Goal: Task Accomplishment & Management: Use online tool/utility

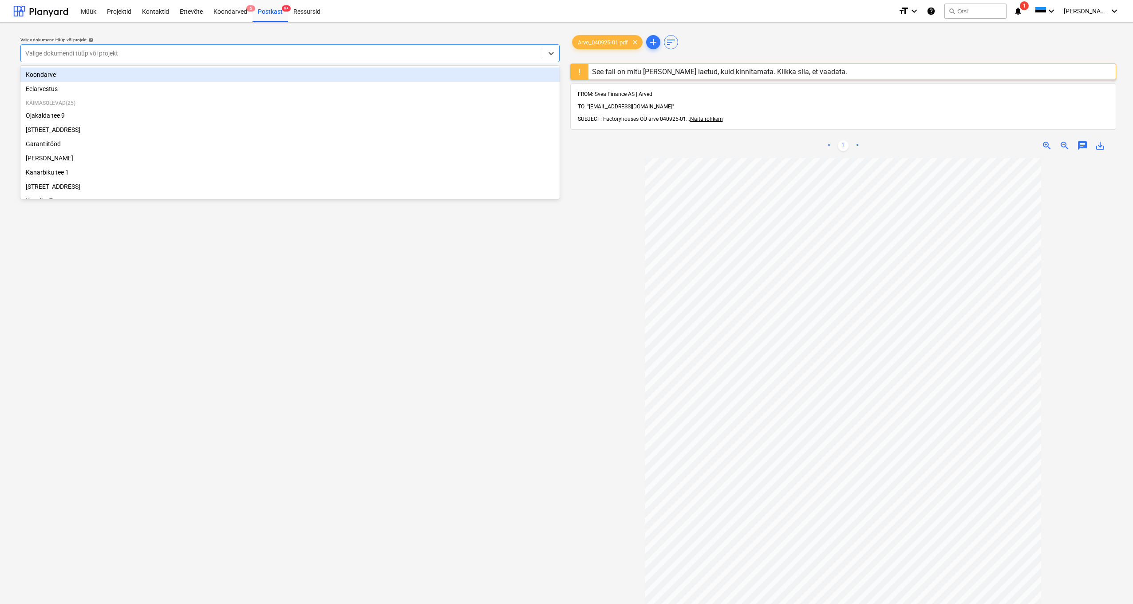
click at [73, 54] on div "Valige dokumendi tüüp või projekt" at bounding box center [281, 53] width 513 height 7
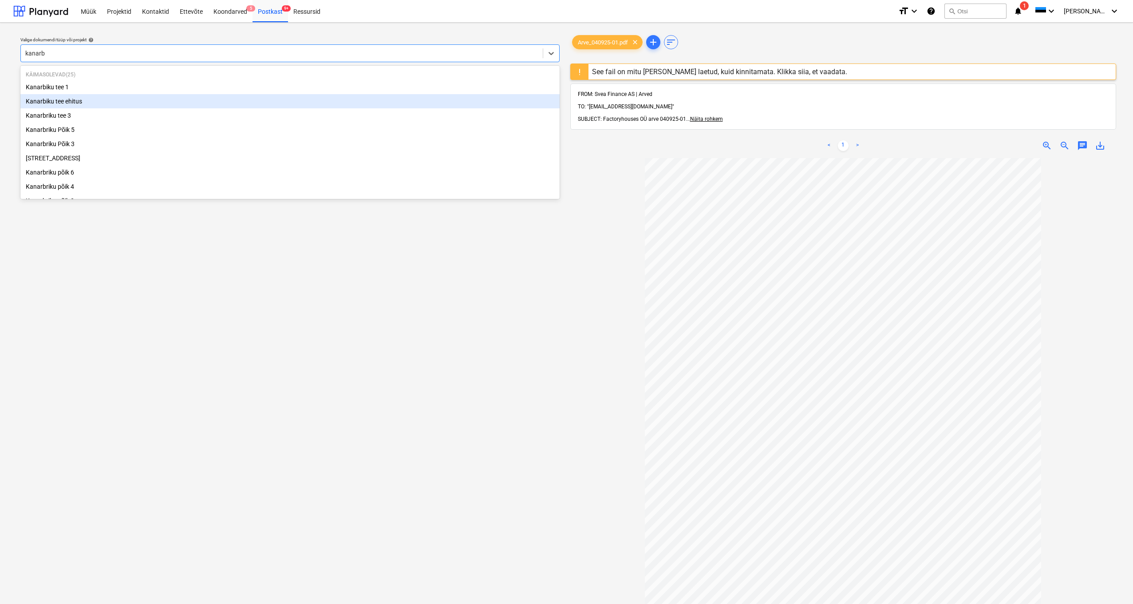
type input "kanarbr"
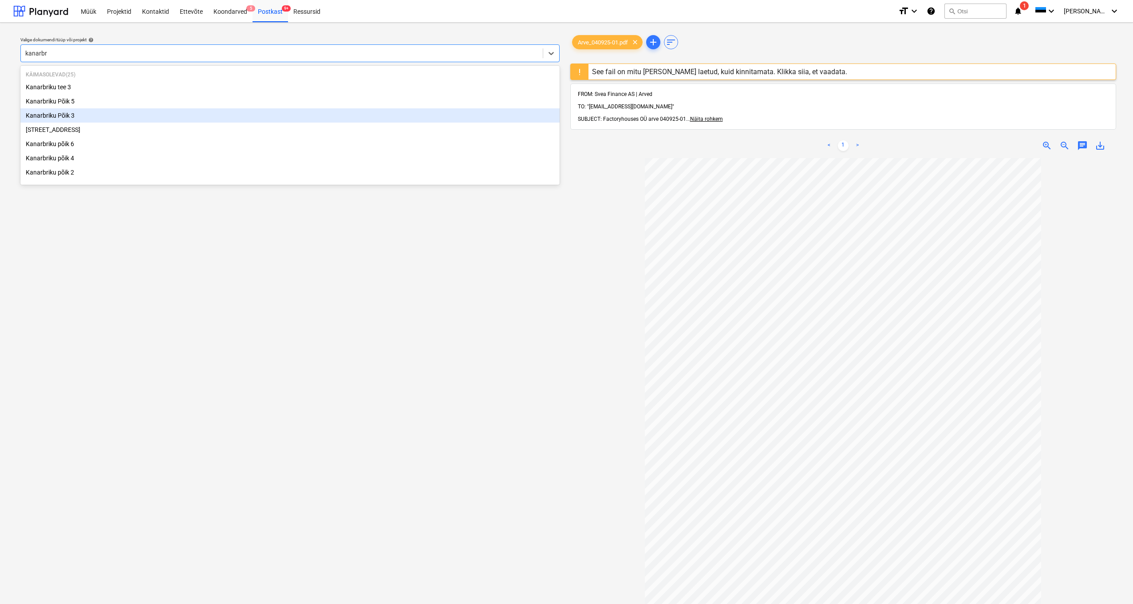
click at [63, 113] on div "Kanarbriku Põik 3" at bounding box center [289, 115] width 539 height 14
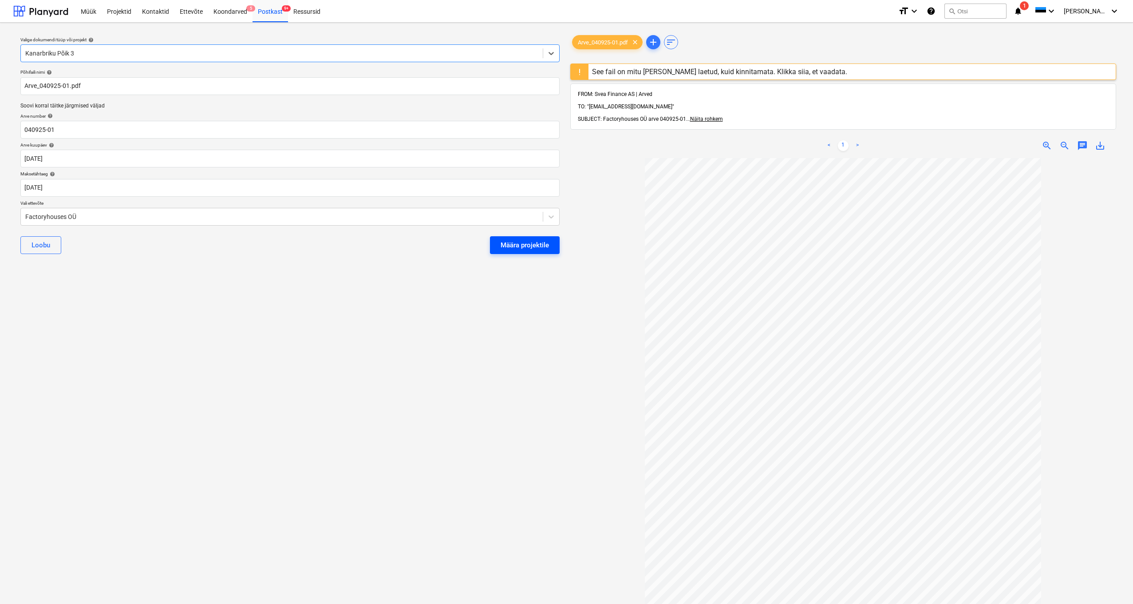
click at [502, 244] on div "Määra projektile" at bounding box center [525, 245] width 48 height 12
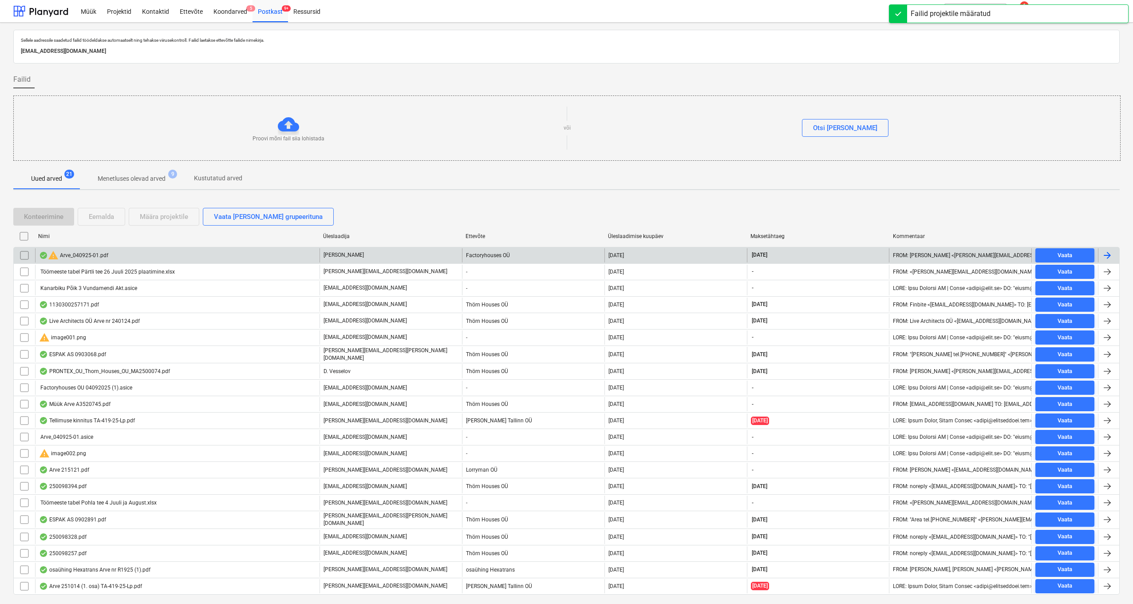
click at [80, 252] on div "warning Arve_040925-01.pdf" at bounding box center [73, 255] width 69 height 11
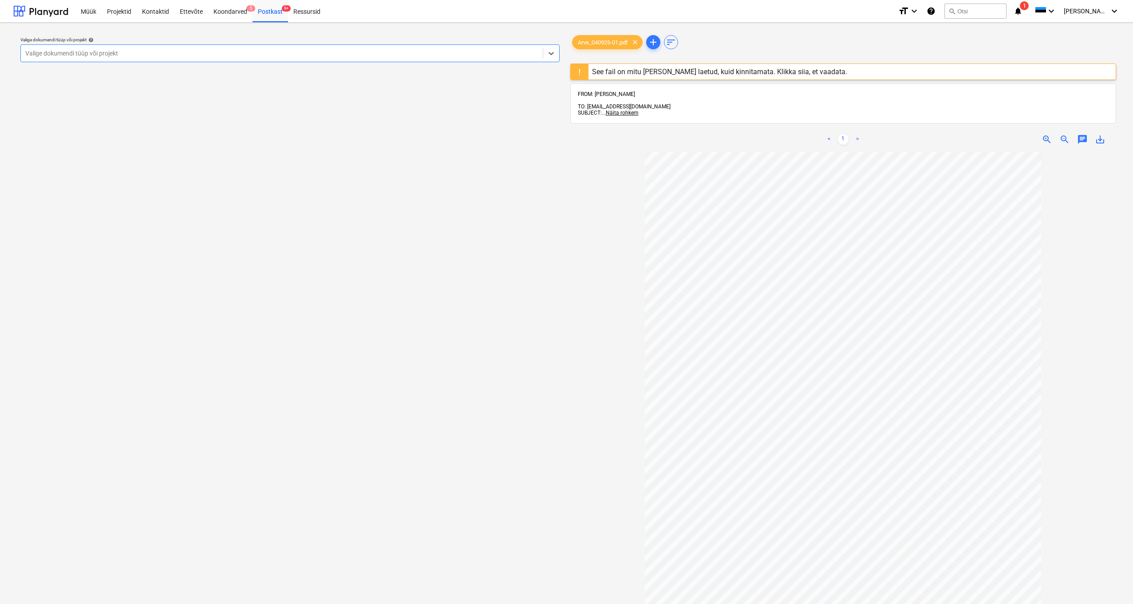
click at [43, 53] on div "Valige dokumendi tüüp või projekt" at bounding box center [281, 53] width 513 height 7
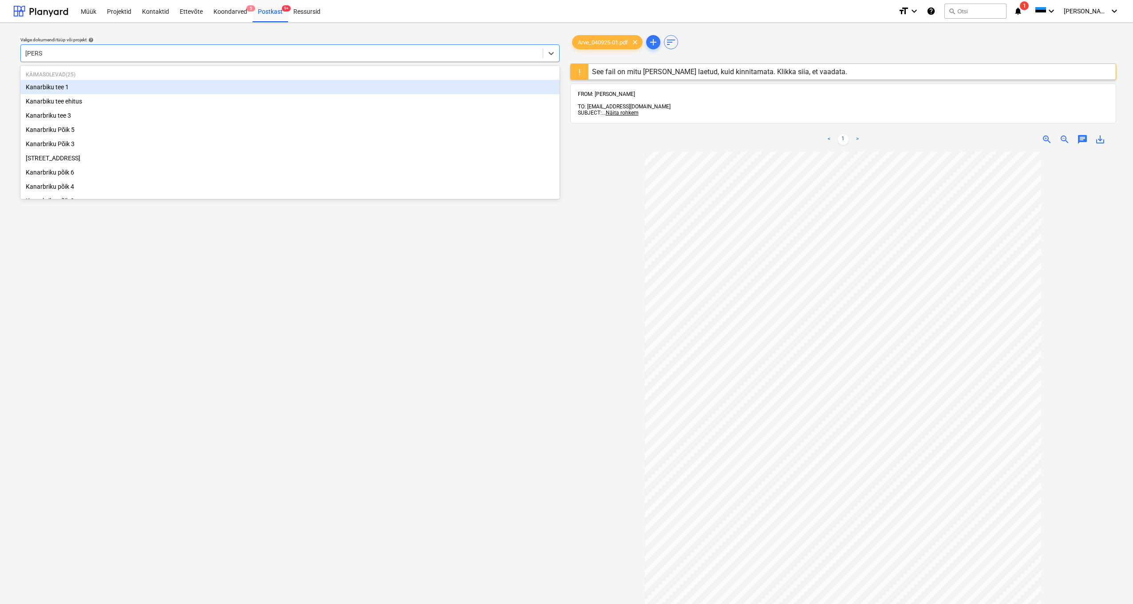
type input "kanarb"
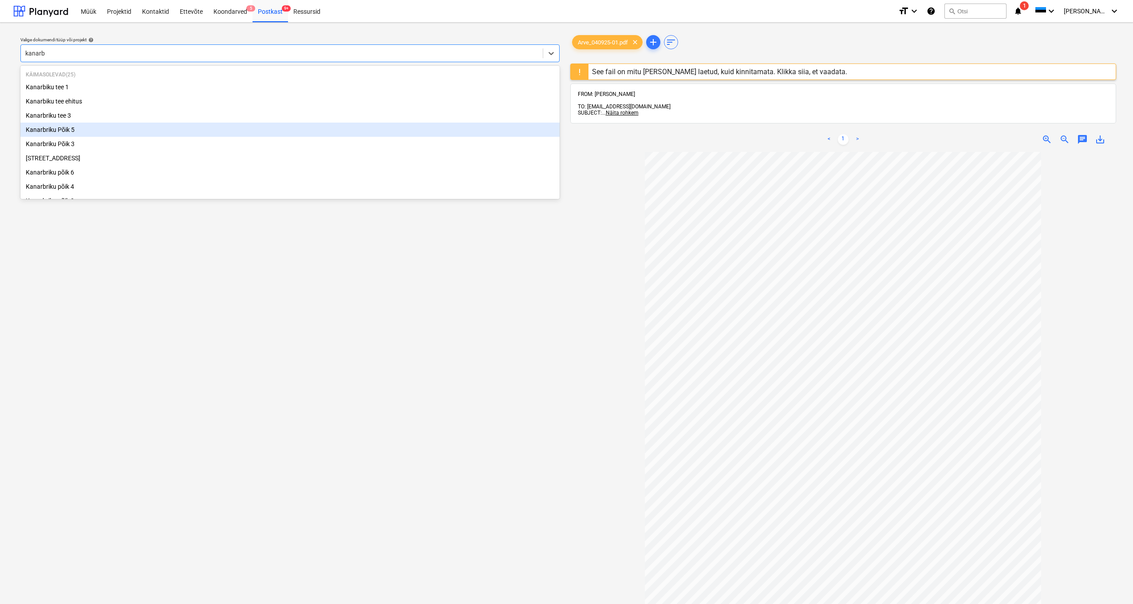
click at [59, 129] on div "Kanarbriku Põik 5" at bounding box center [289, 130] width 539 height 14
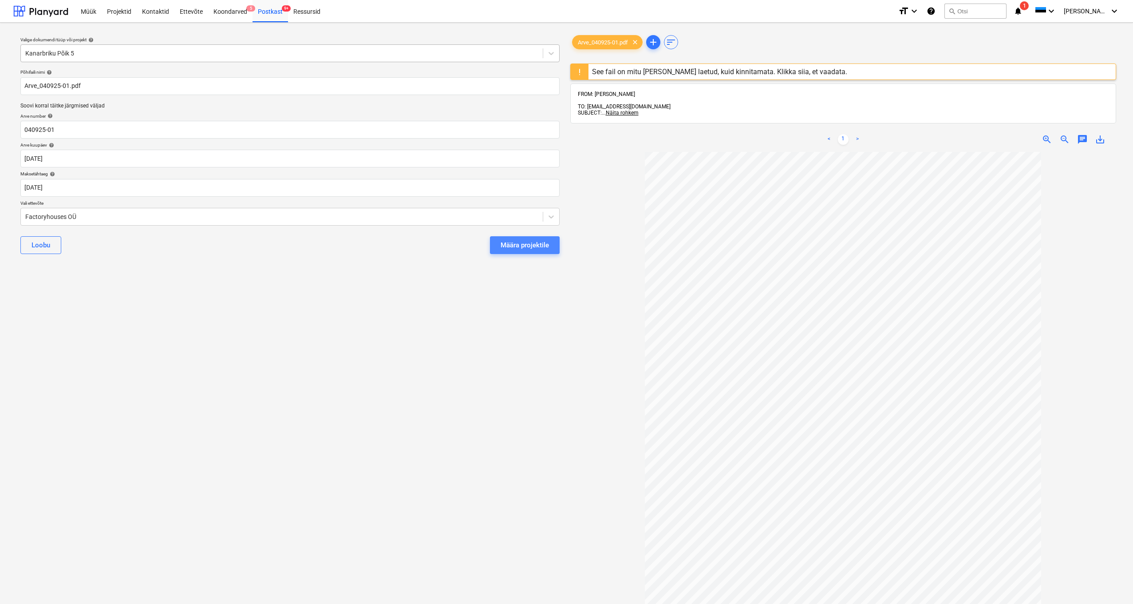
click at [520, 239] on div "Määra projektile" at bounding box center [525, 245] width 48 height 12
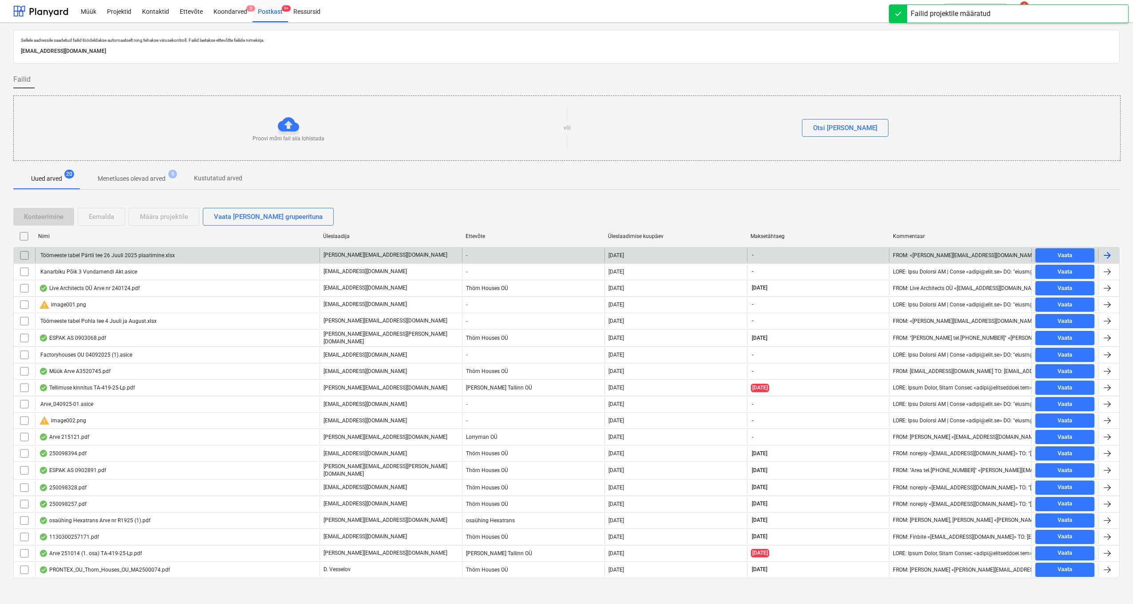
click at [84, 256] on div "Töömeeste tabel Pärtli tee 26 Juuli 2025 plaatimine.xlsx" at bounding box center [107, 255] width 136 height 6
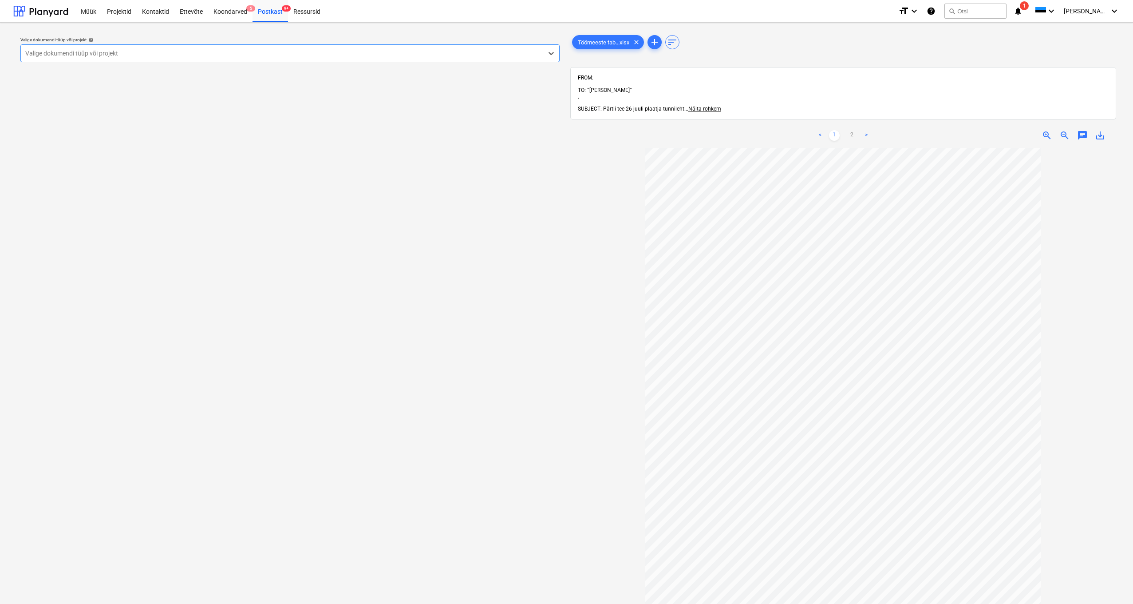
click at [37, 52] on div "Valige dokumendi tüüp või projekt" at bounding box center [281, 53] width 513 height 7
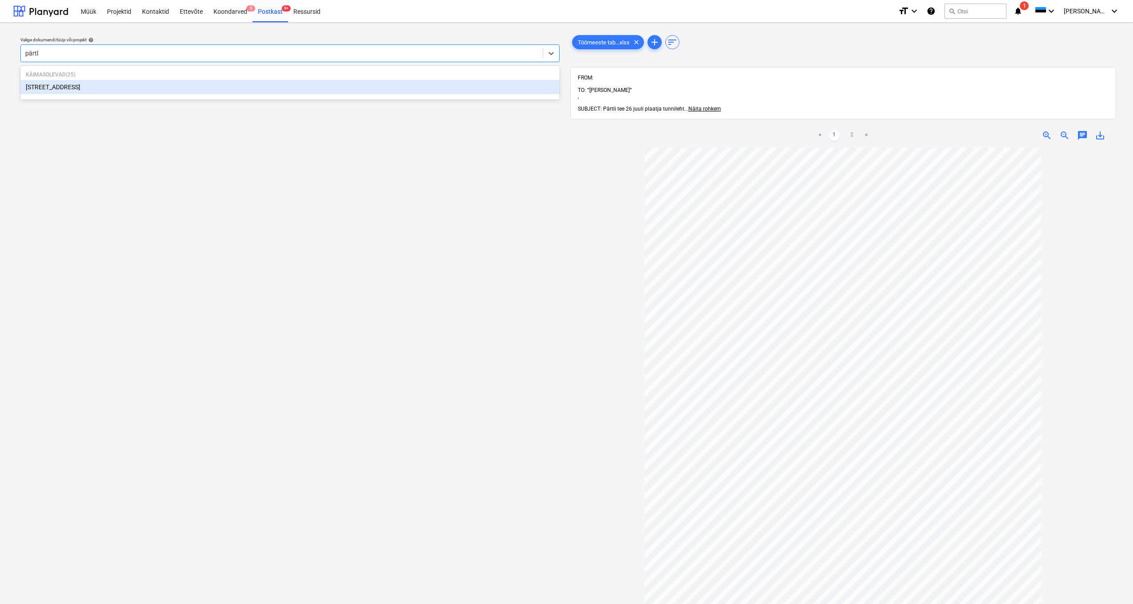
type input "pärtli"
click at [46, 85] on div "[STREET_ADDRESS]" at bounding box center [289, 87] width 539 height 14
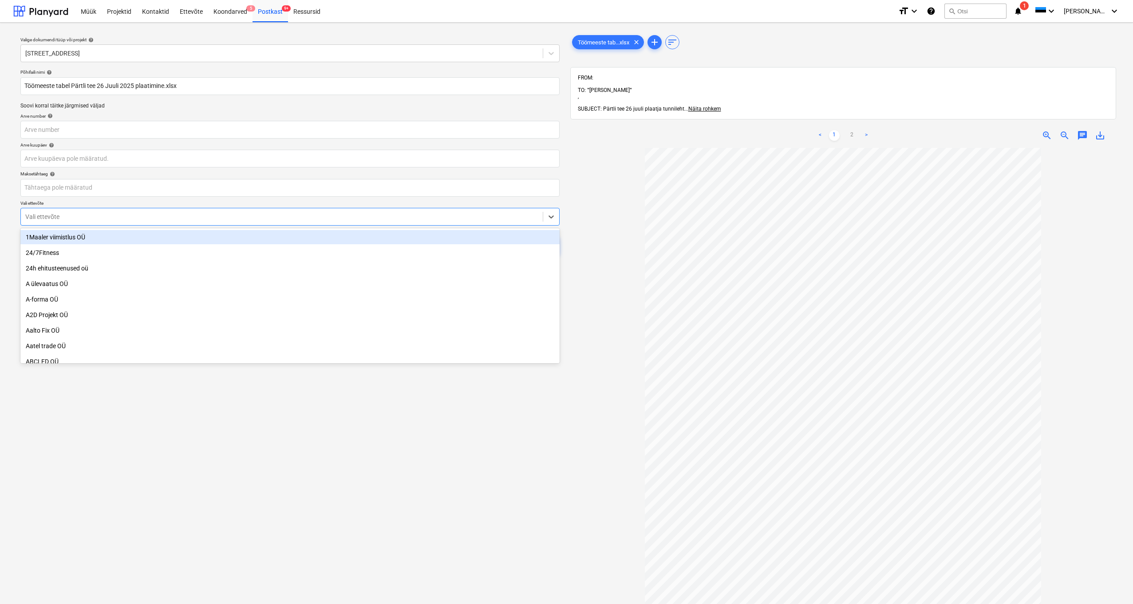
click at [28, 215] on div "Vali ettevõte" at bounding box center [281, 216] width 513 height 7
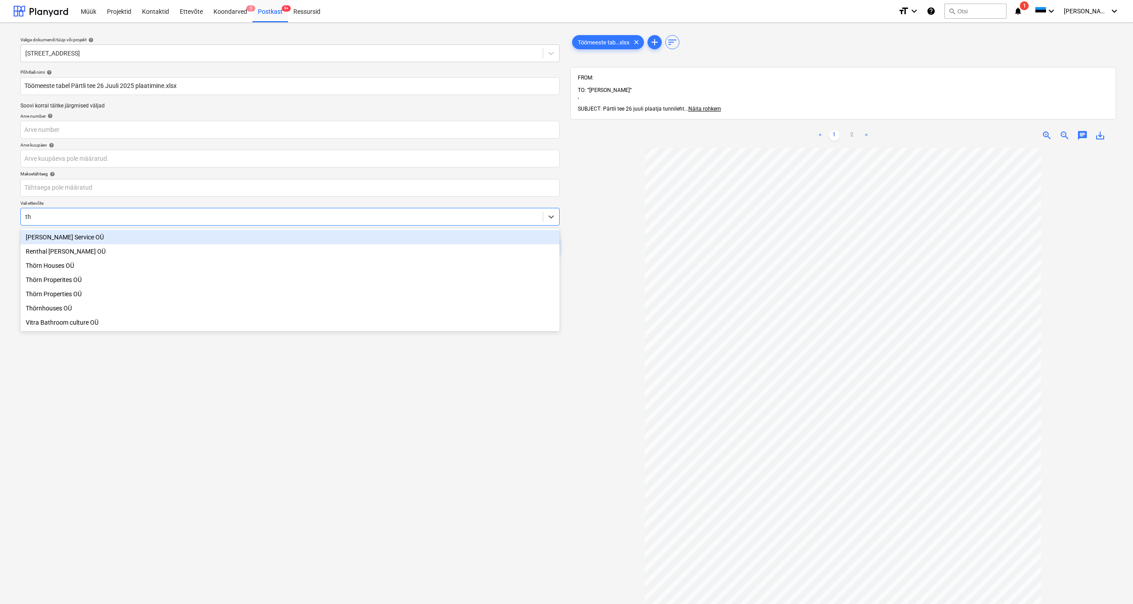
type input "thö"
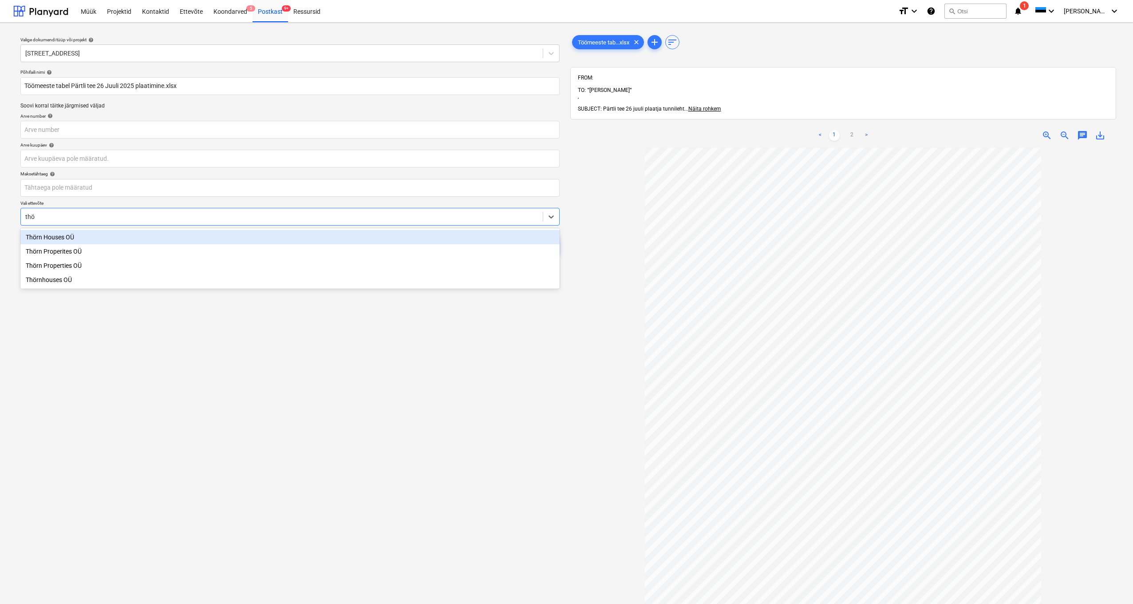
click at [60, 234] on div "Thörn Houses OÜ" at bounding box center [289, 237] width 539 height 14
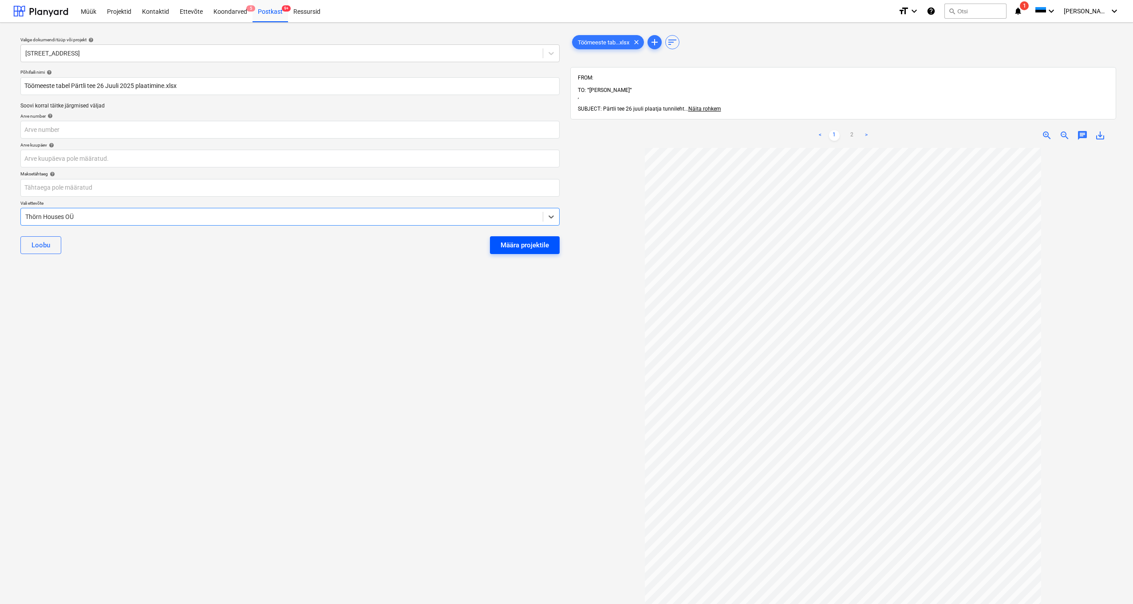
click at [512, 245] on div "Määra projektile" at bounding box center [525, 245] width 48 height 12
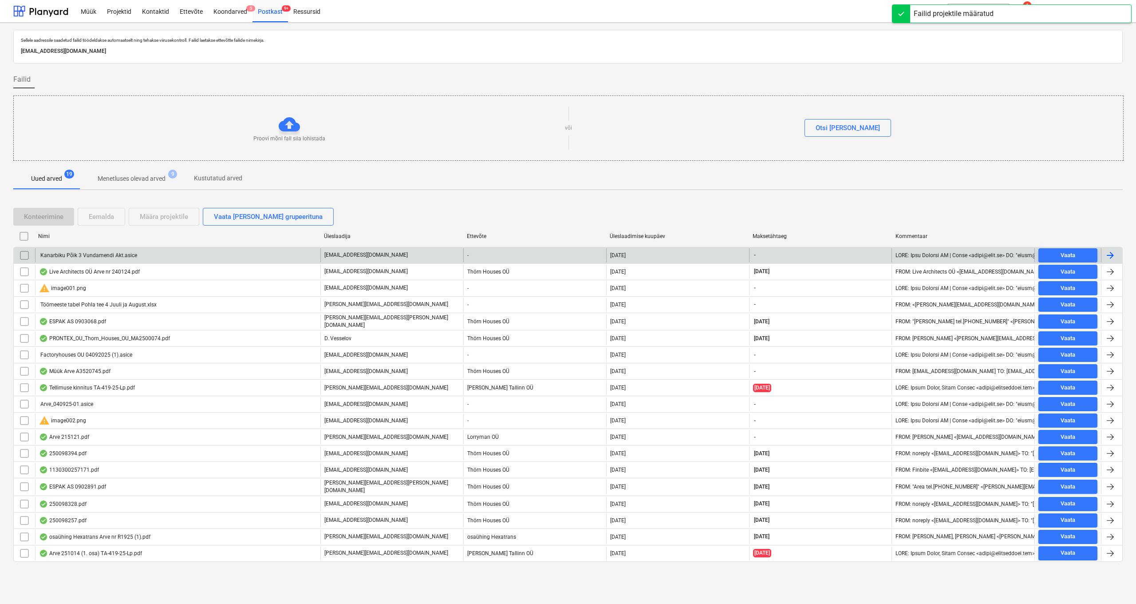
click at [82, 254] on div "Kanarbiku Põik 3 Vundamendi Akt.asice" at bounding box center [88, 255] width 98 height 6
